Goal: Transaction & Acquisition: Book appointment/travel/reservation

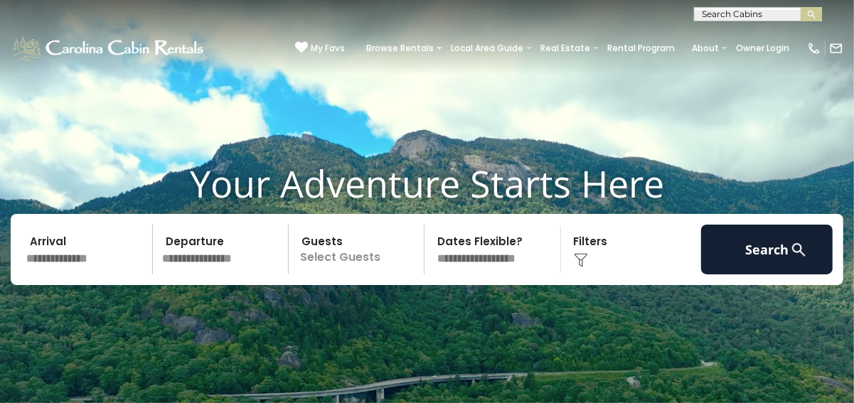
click at [81, 260] on input "text" at bounding box center [87, 250] width 132 height 50
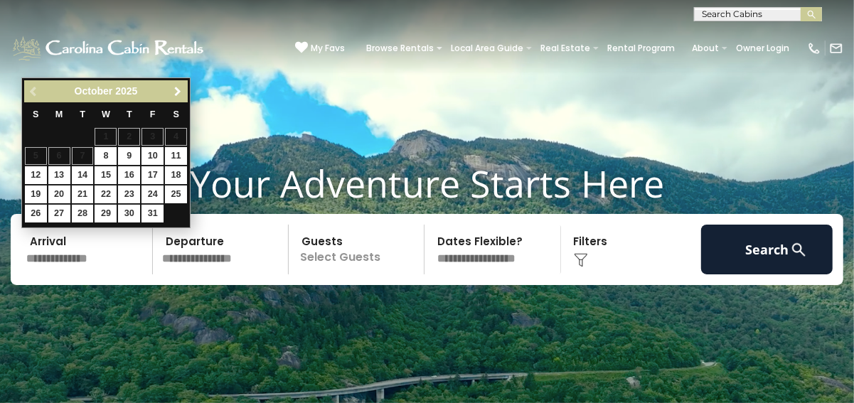
click at [178, 92] on span "Next" at bounding box center [177, 91] width 11 height 11
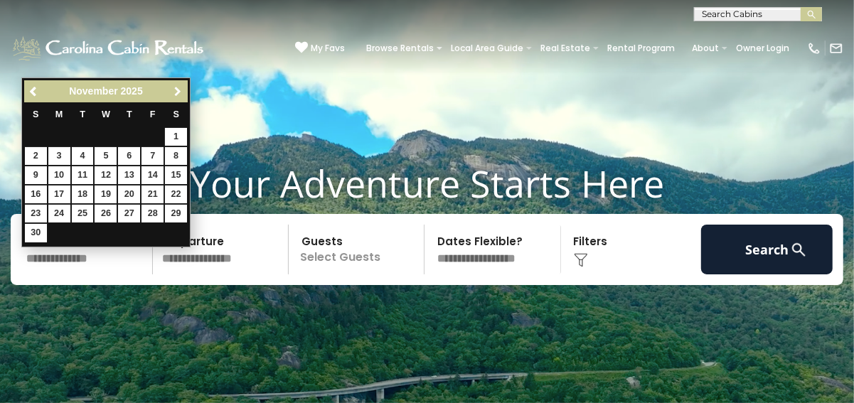
click at [178, 92] on span "Next" at bounding box center [177, 91] width 11 height 11
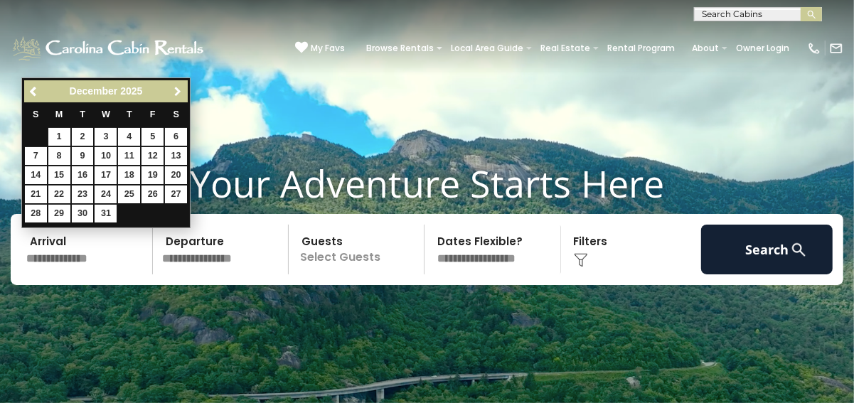
click at [178, 92] on span "Next" at bounding box center [177, 91] width 11 height 11
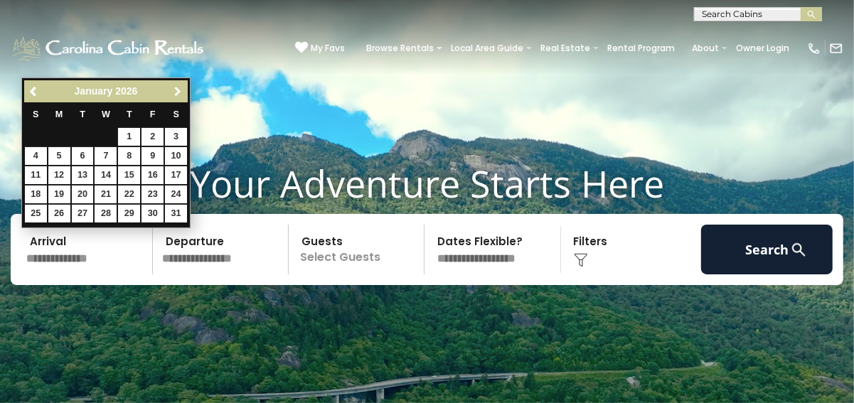
click at [178, 92] on span "Next" at bounding box center [177, 91] width 11 height 11
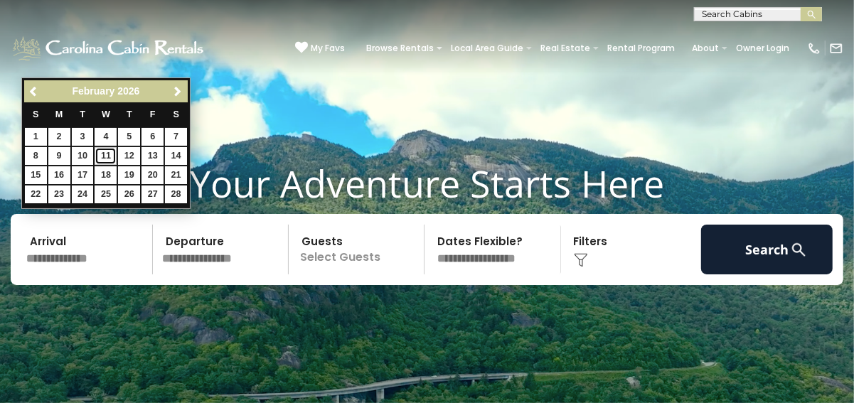
click at [103, 154] on link "11" at bounding box center [106, 156] width 22 height 18
type input "*******"
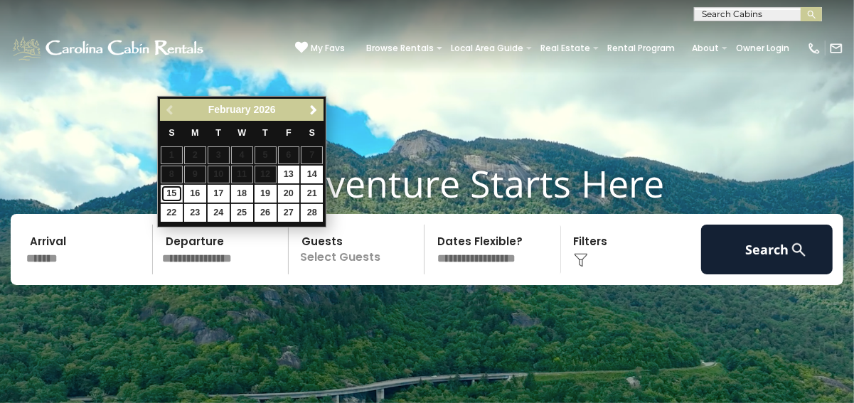
click at [168, 193] on link "15" at bounding box center [172, 194] width 22 height 18
type input "*******"
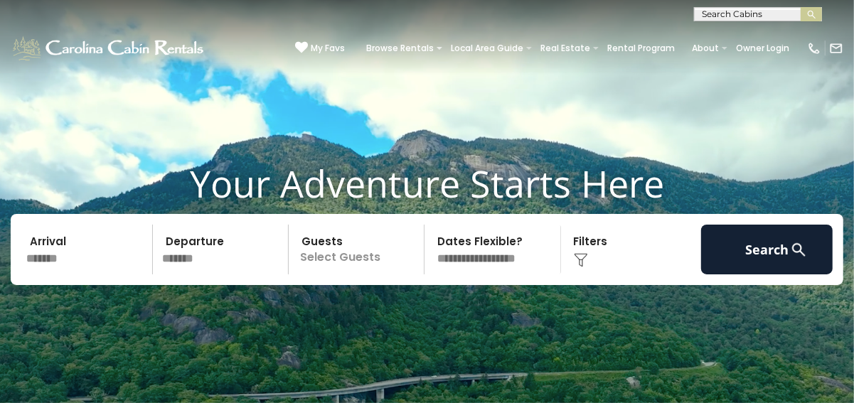
click at [385, 260] on p "Select Guests" at bounding box center [358, 250] width 131 height 50
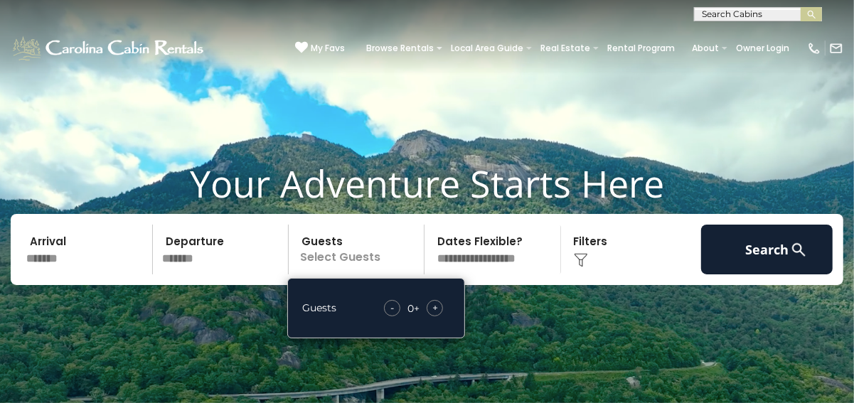
click at [440, 306] on div "+" at bounding box center [435, 308] width 16 height 16
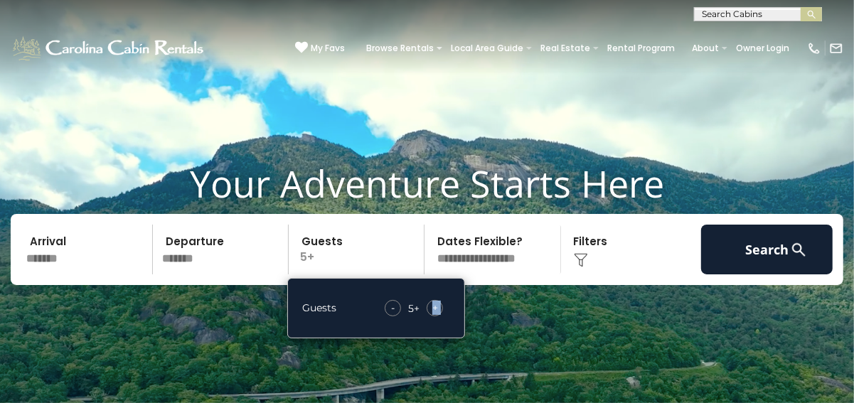
click at [440, 306] on div "+" at bounding box center [435, 308] width 16 height 16
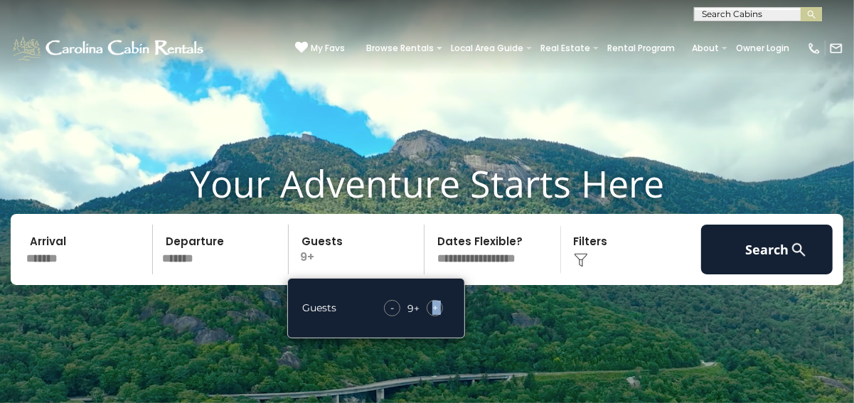
click at [440, 306] on div "+" at bounding box center [435, 308] width 16 height 16
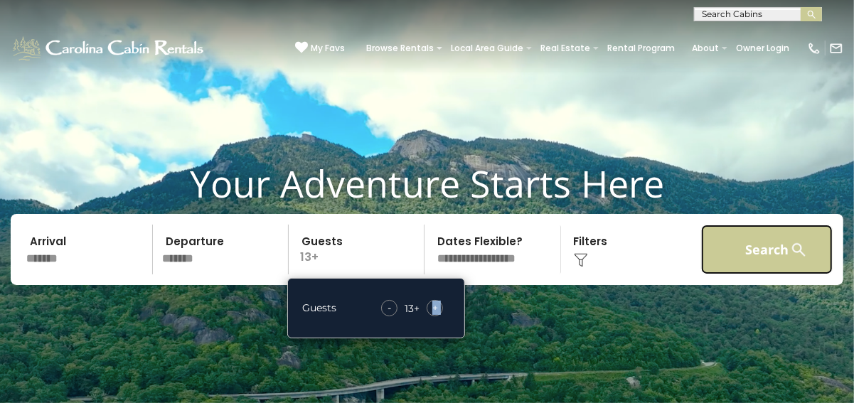
click at [771, 252] on button "Search" at bounding box center [767, 250] width 132 height 50
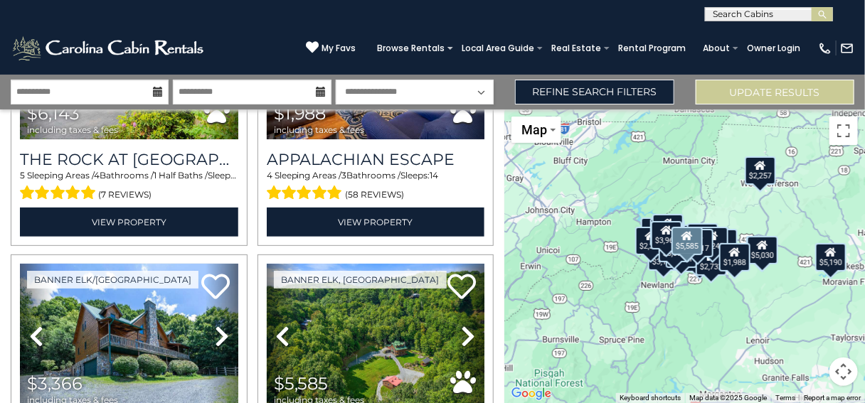
scroll to position [2133, 0]
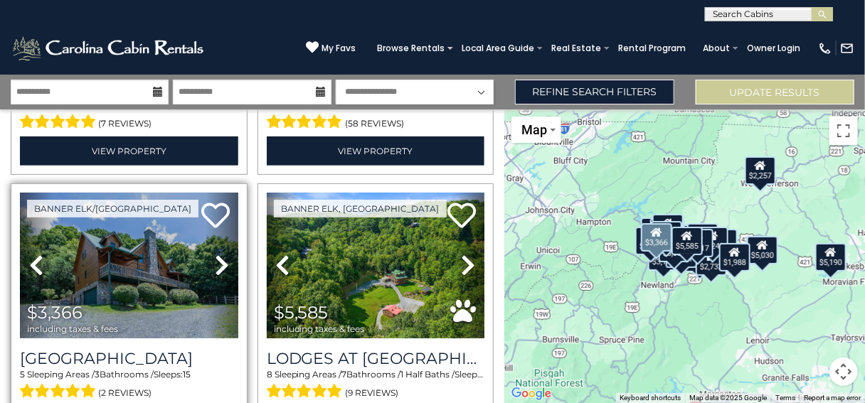
click at [217, 254] on icon at bounding box center [222, 265] width 14 height 23
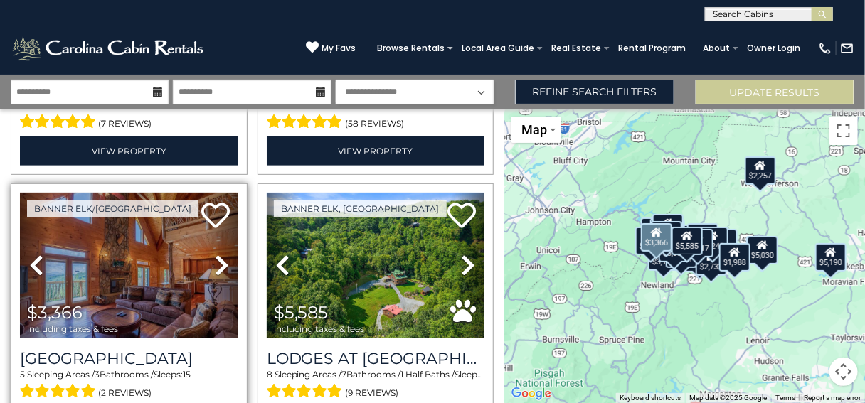
click at [217, 254] on icon at bounding box center [222, 265] width 14 height 23
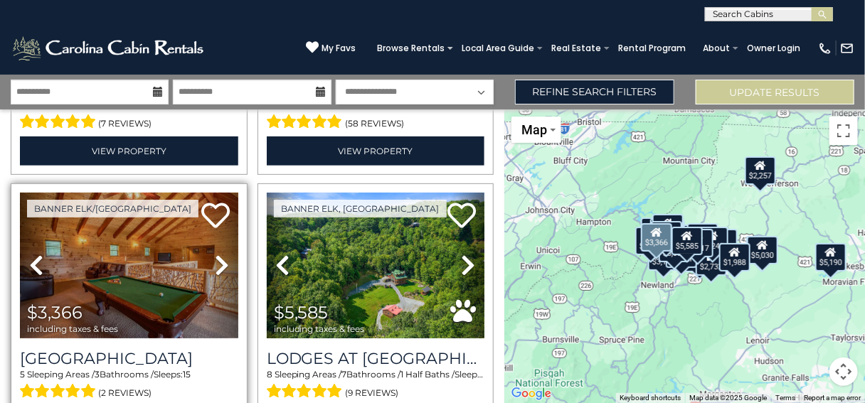
click at [217, 254] on icon at bounding box center [222, 265] width 14 height 23
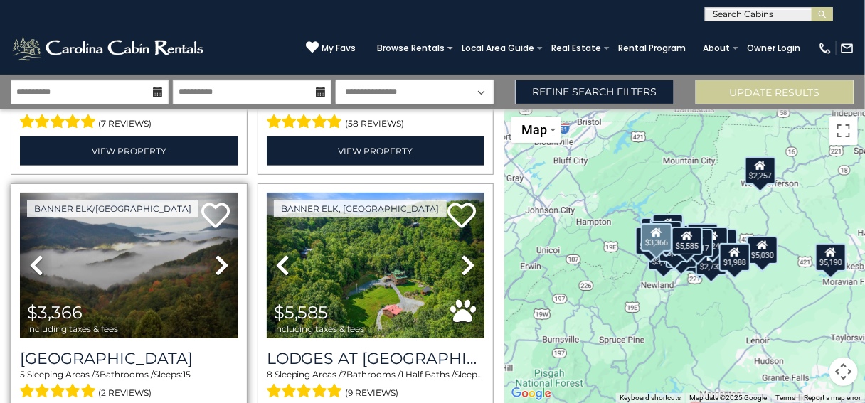
click at [217, 254] on icon at bounding box center [222, 265] width 14 height 23
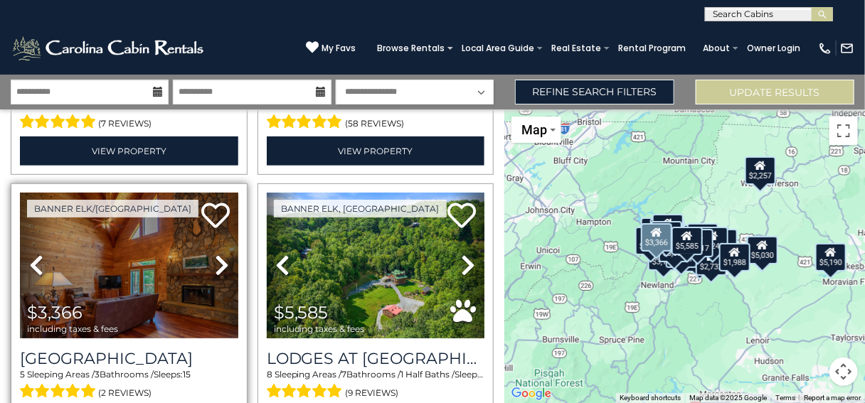
click at [217, 254] on icon at bounding box center [222, 265] width 14 height 23
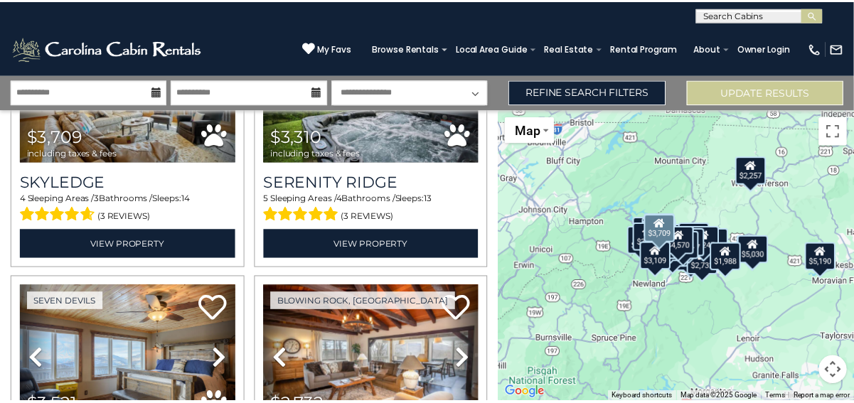
scroll to position [3484, 0]
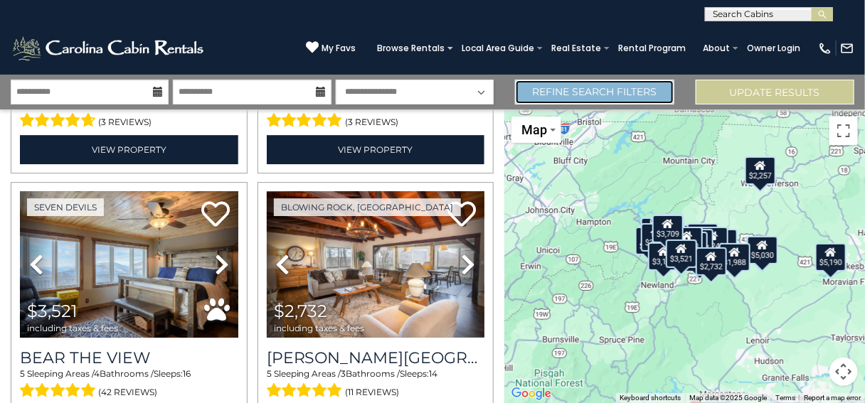
click at [620, 93] on link "Refine Search Filters" at bounding box center [594, 92] width 159 height 25
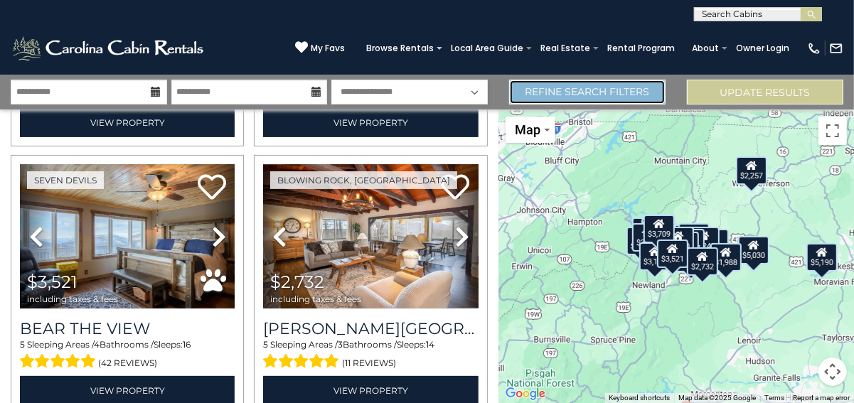
scroll to position [3456, 0]
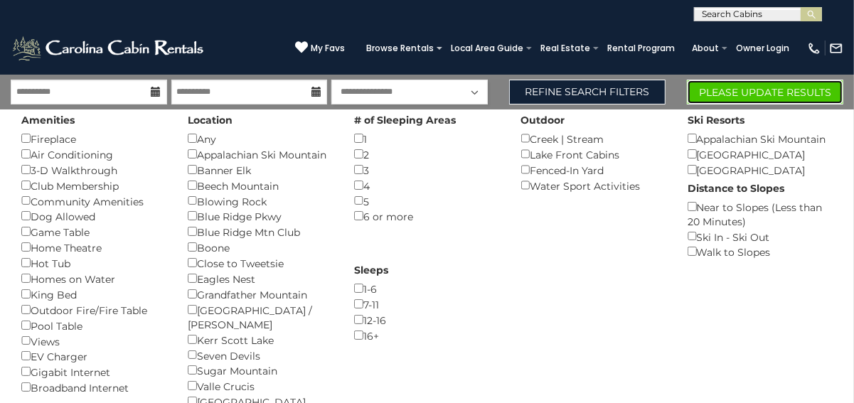
click at [739, 91] on button "Please Update Results" at bounding box center [765, 92] width 156 height 25
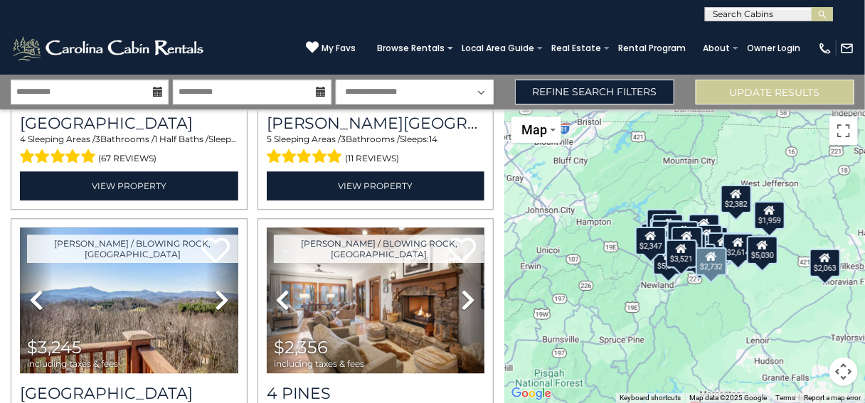
scroll to position [3200, 0]
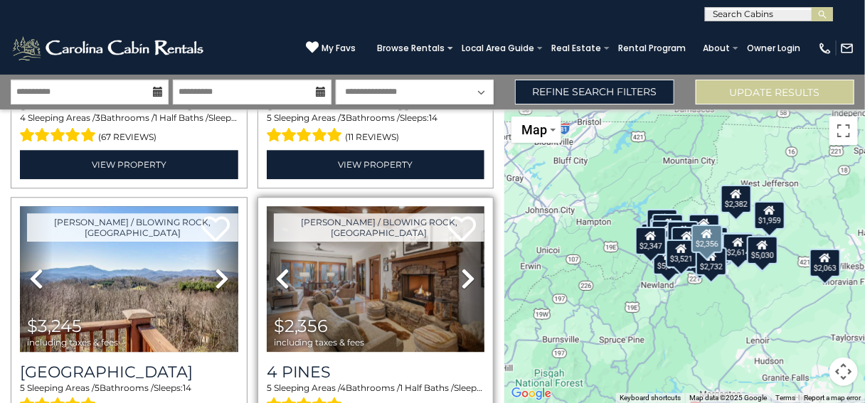
click at [463, 267] on icon at bounding box center [468, 278] width 14 height 23
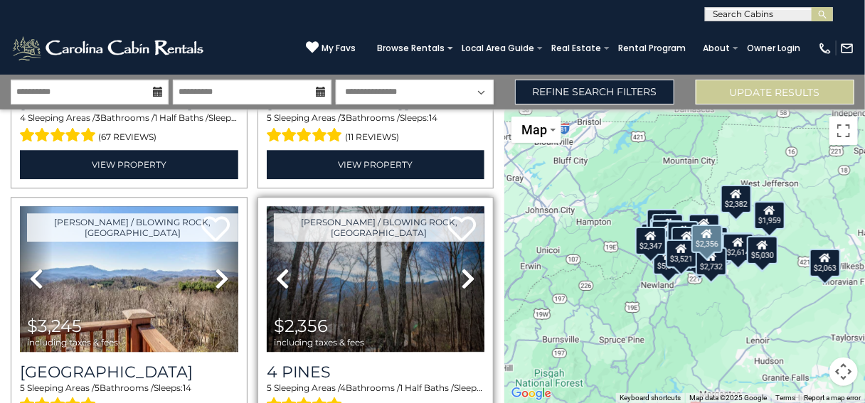
click at [463, 267] on icon at bounding box center [468, 278] width 14 height 23
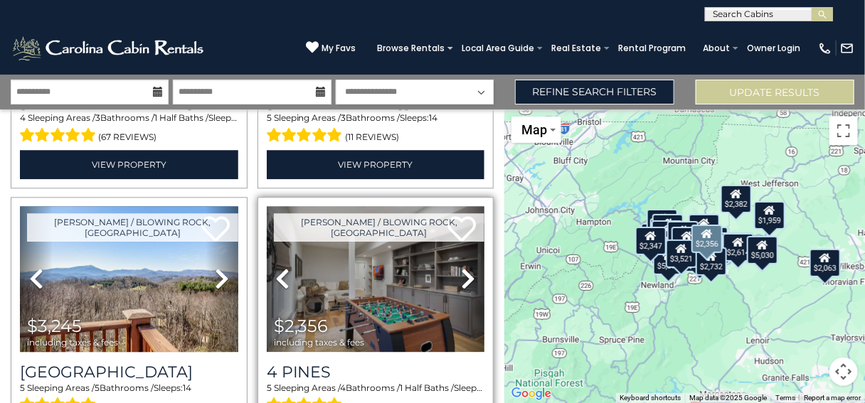
click at [463, 267] on icon at bounding box center [468, 278] width 14 height 23
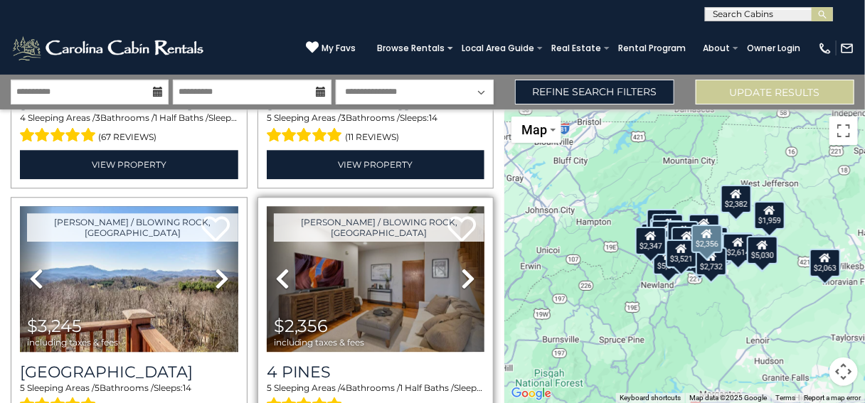
click at [463, 267] on icon at bounding box center [468, 278] width 14 height 23
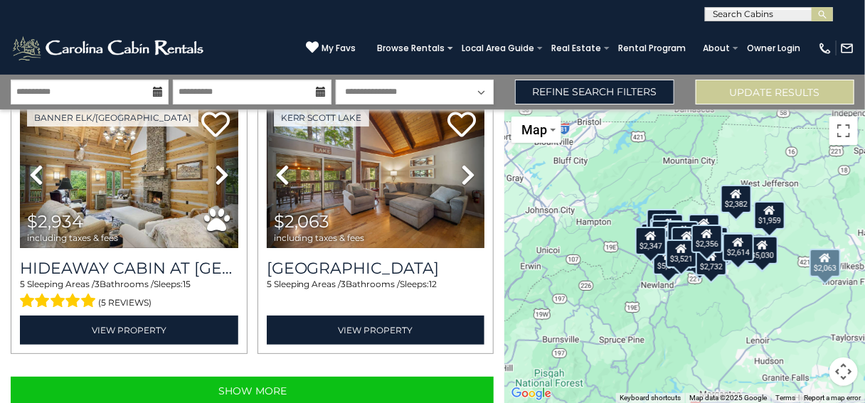
scroll to position [3845, 0]
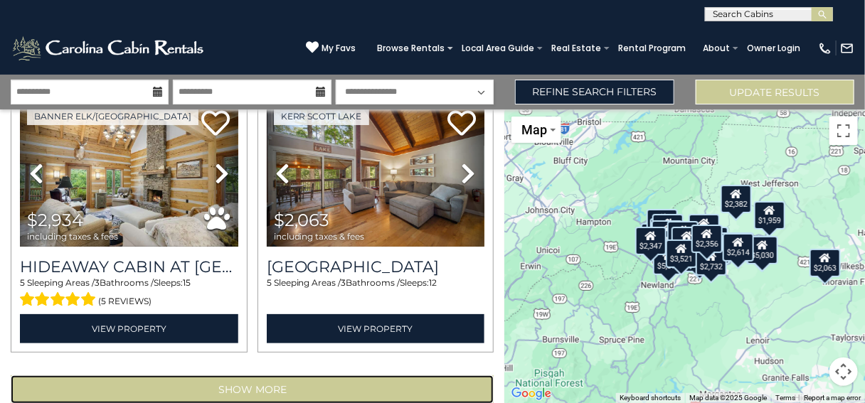
click at [272, 375] on button "Show More" at bounding box center [252, 389] width 483 height 28
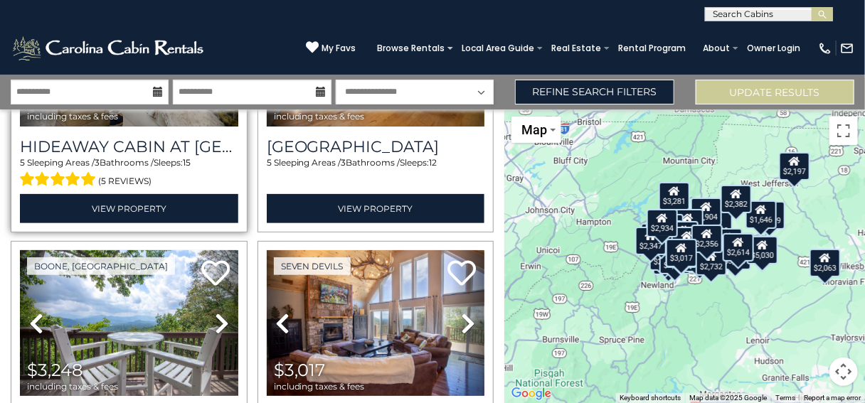
scroll to position [4037, 0]
